Goal: Information Seeking & Learning: Check status

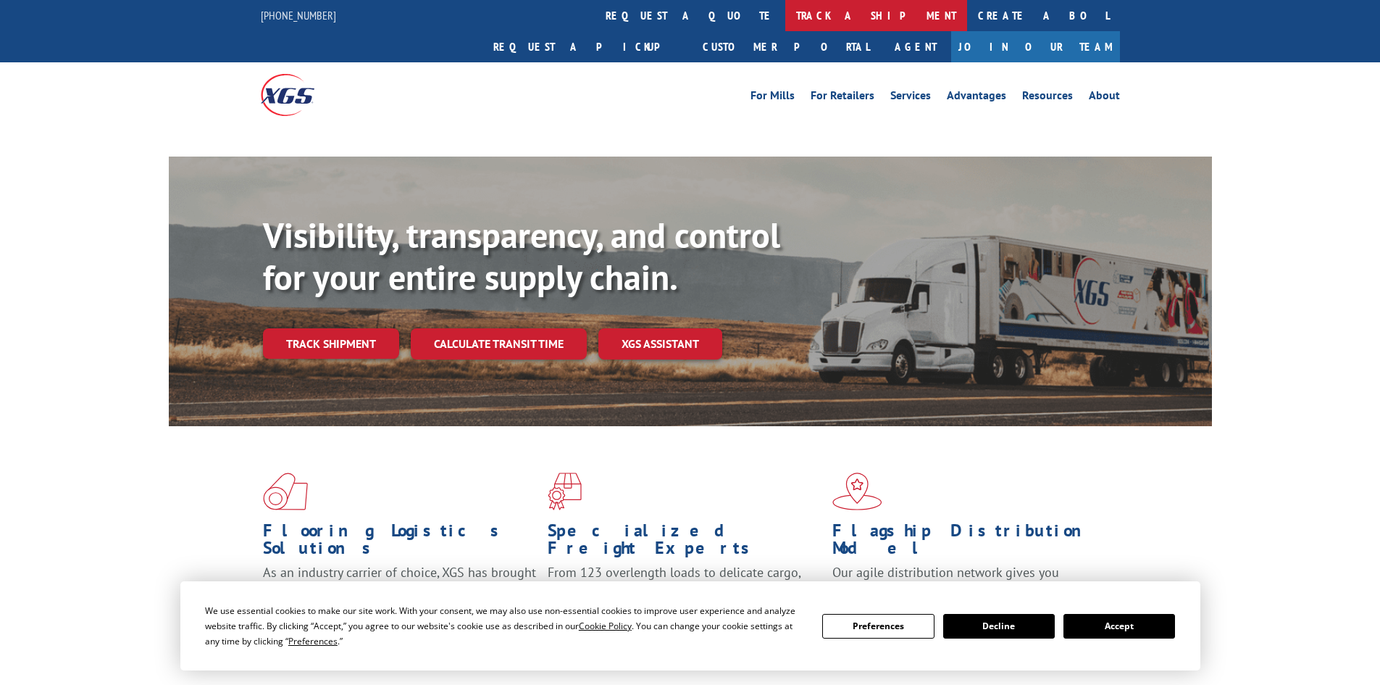
click at [785, 11] on link "track a shipment" at bounding box center [876, 15] width 182 height 31
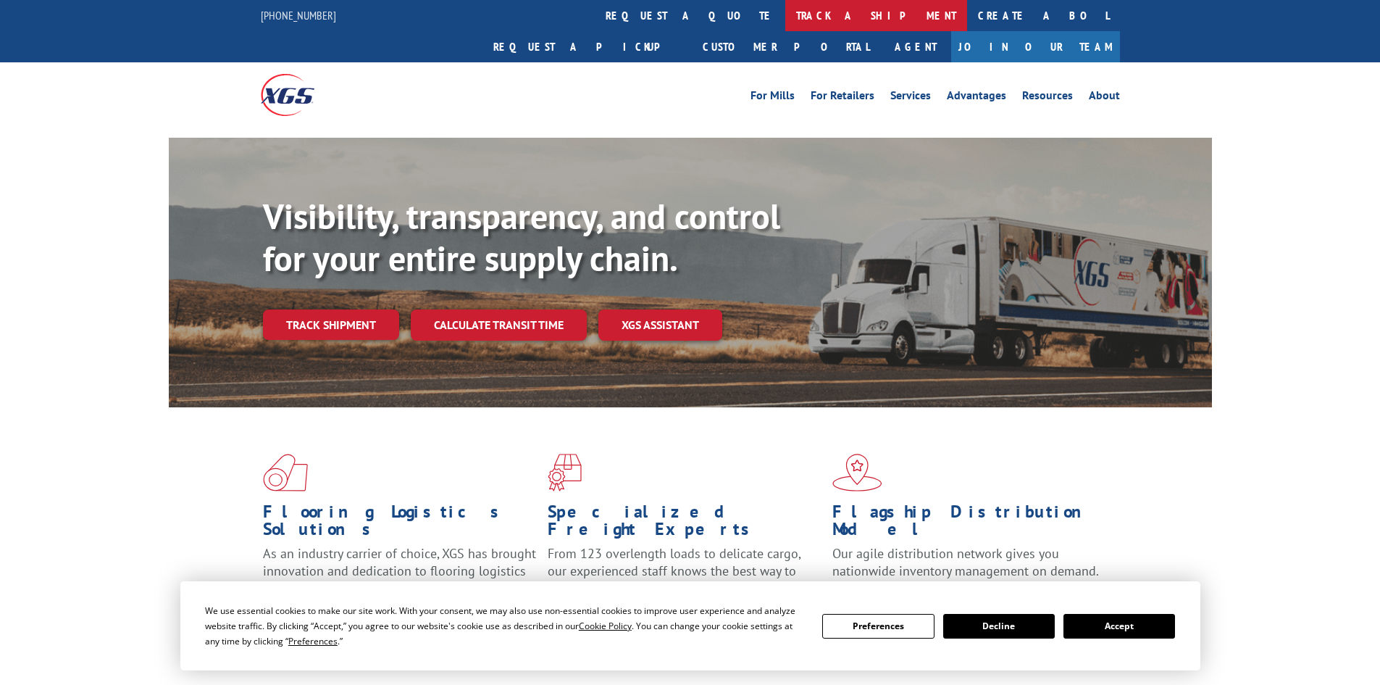
click at [785, 17] on link "track a shipment" at bounding box center [876, 15] width 182 height 31
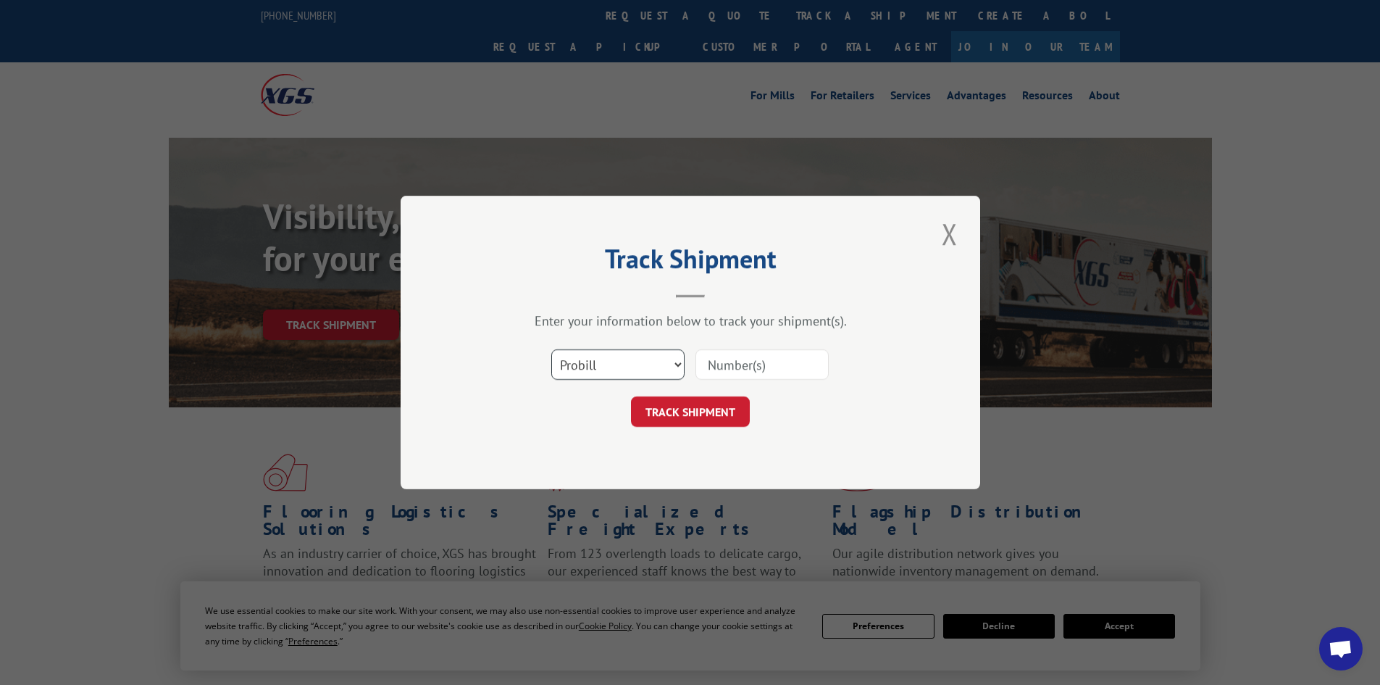
click at [622, 363] on select "Select category... Probill BOL PO" at bounding box center [617, 364] width 133 height 30
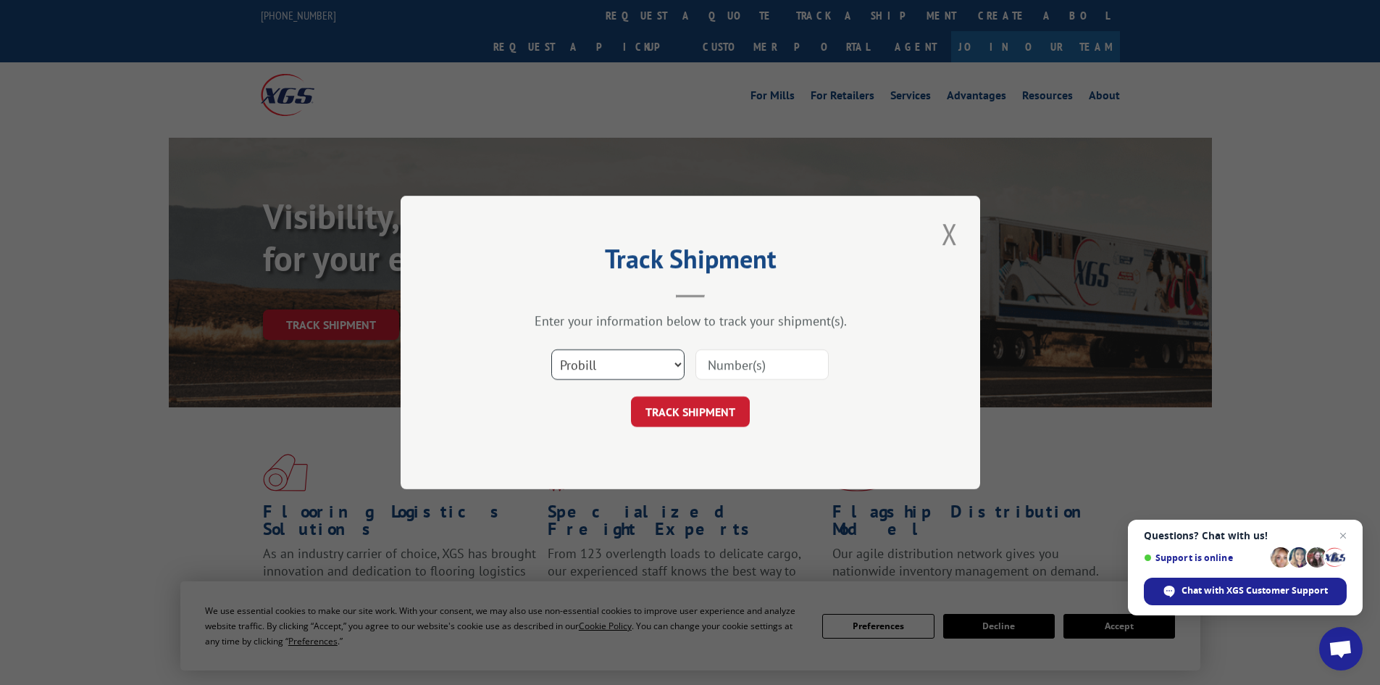
select select "bol"
click at [551, 349] on select "Select category... Probill BOL PO" at bounding box center [617, 364] width 133 height 30
click at [762, 369] on input at bounding box center [761, 364] width 133 height 30
paste input "2401088"
type input "2401088"
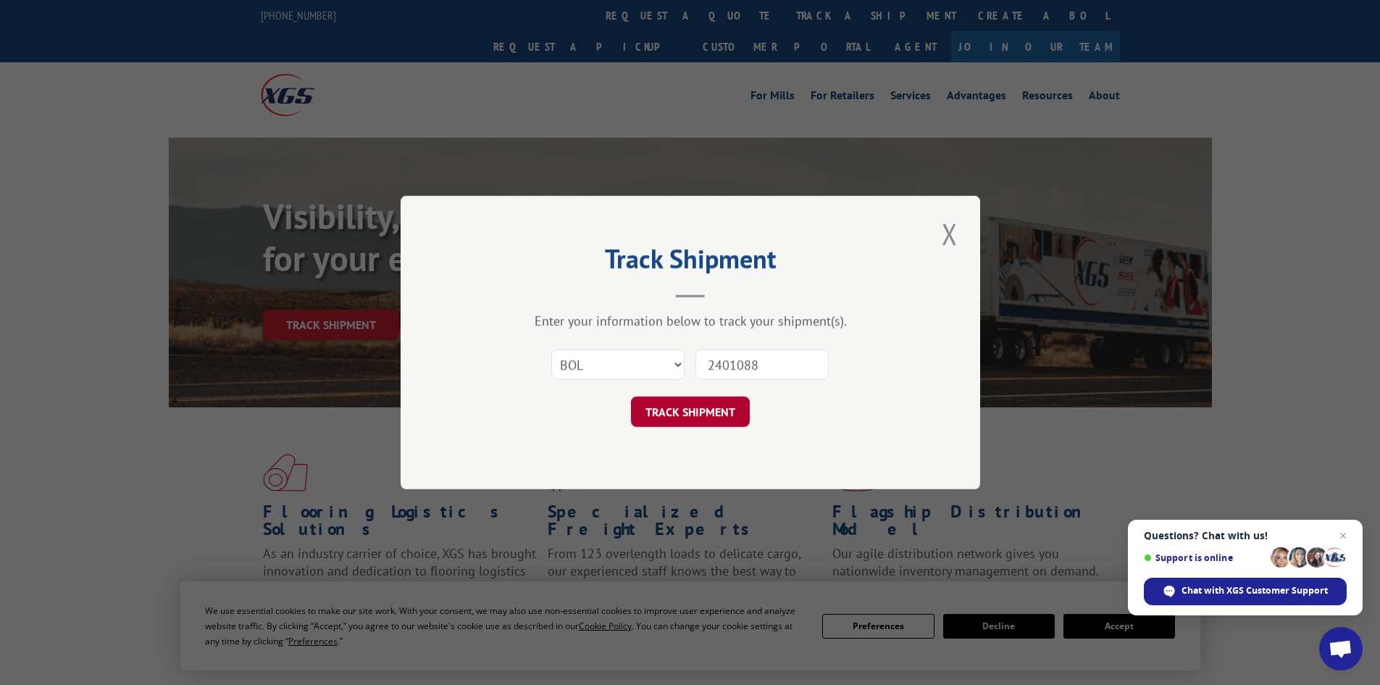
click at [658, 412] on button "TRACK SHIPMENT" at bounding box center [690, 411] width 119 height 30
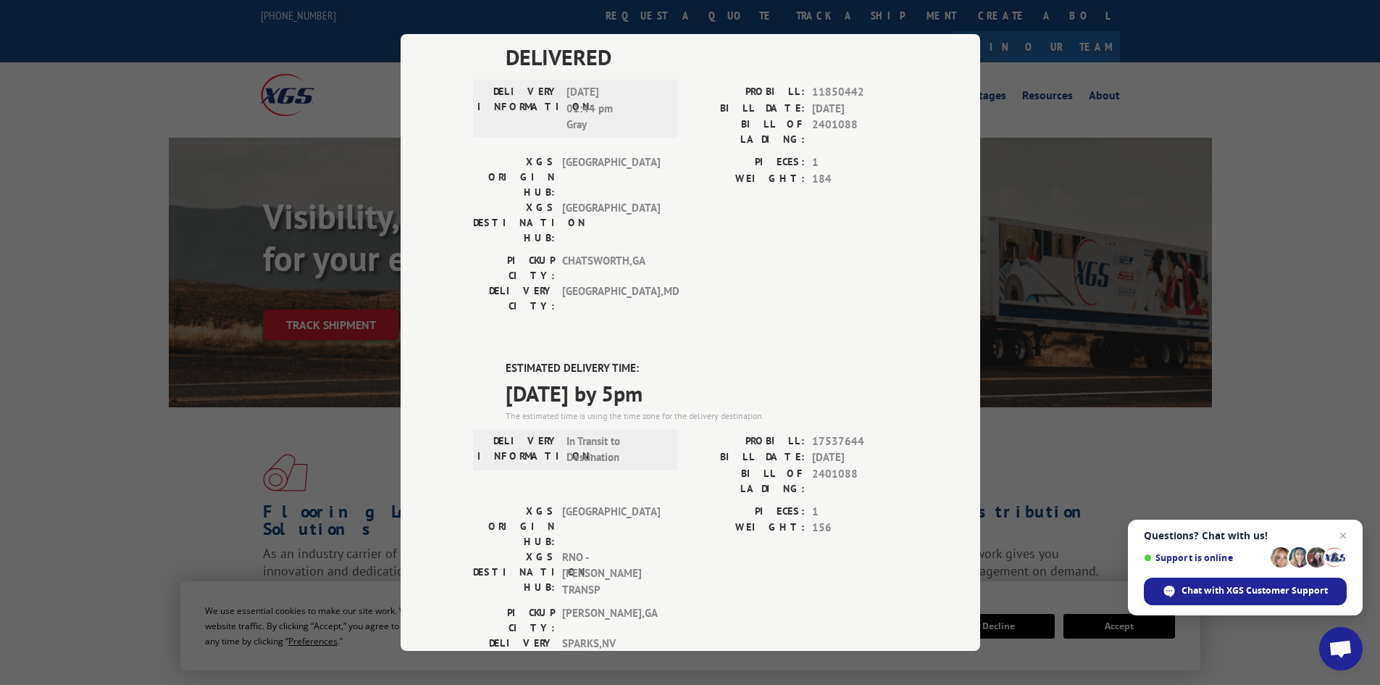
scroll to position [145, 0]
